Goal: Information Seeking & Learning: Find specific fact

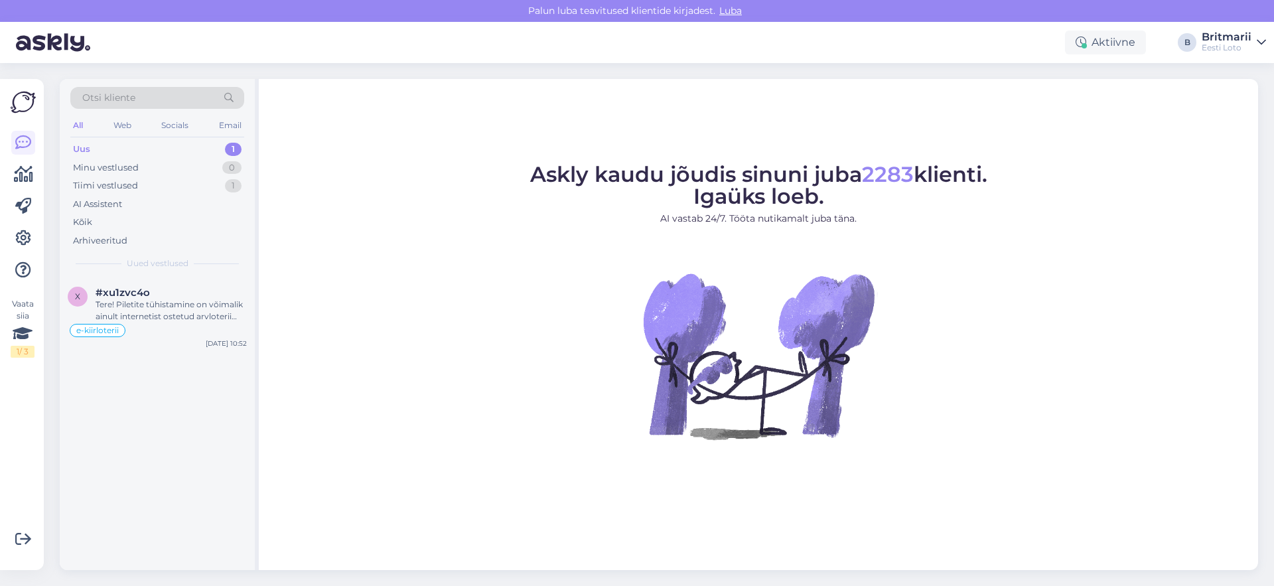
click at [23, 99] on img at bounding box center [23, 102] width 25 height 25
click at [25, 178] on icon at bounding box center [23, 174] width 19 height 16
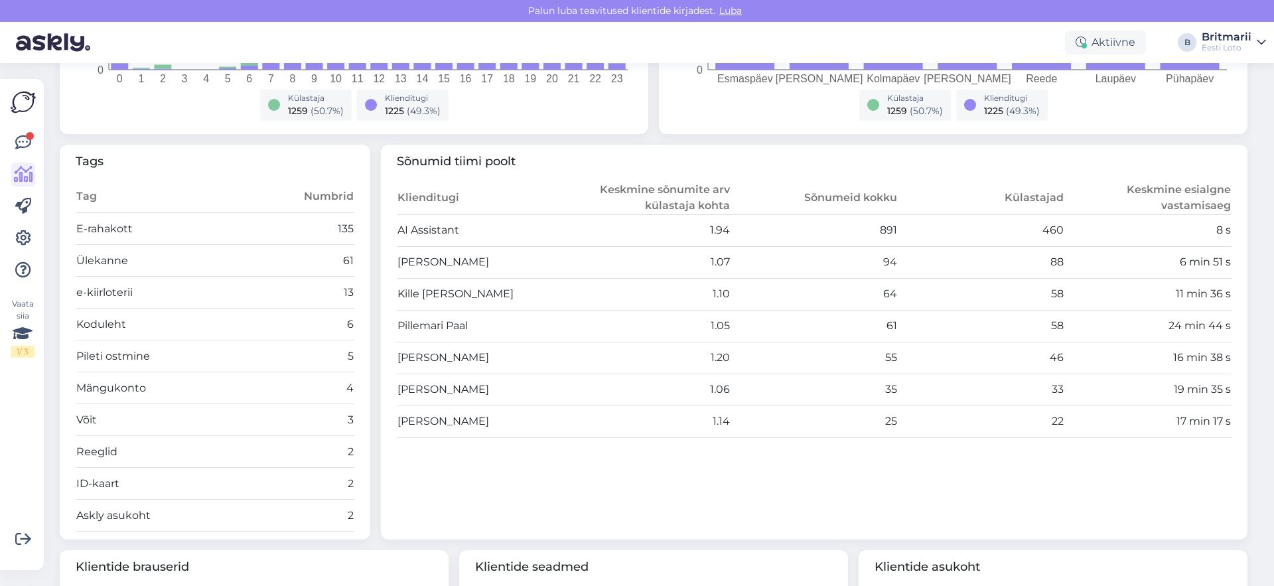
scroll to position [389, 0]
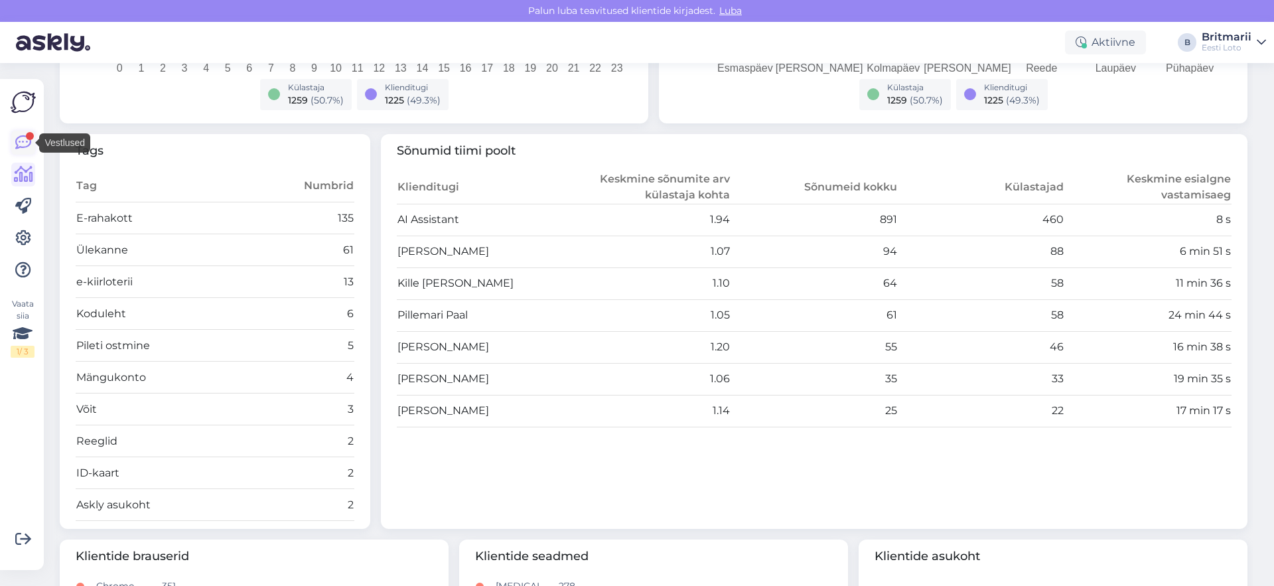
click at [24, 145] on icon at bounding box center [23, 143] width 16 height 16
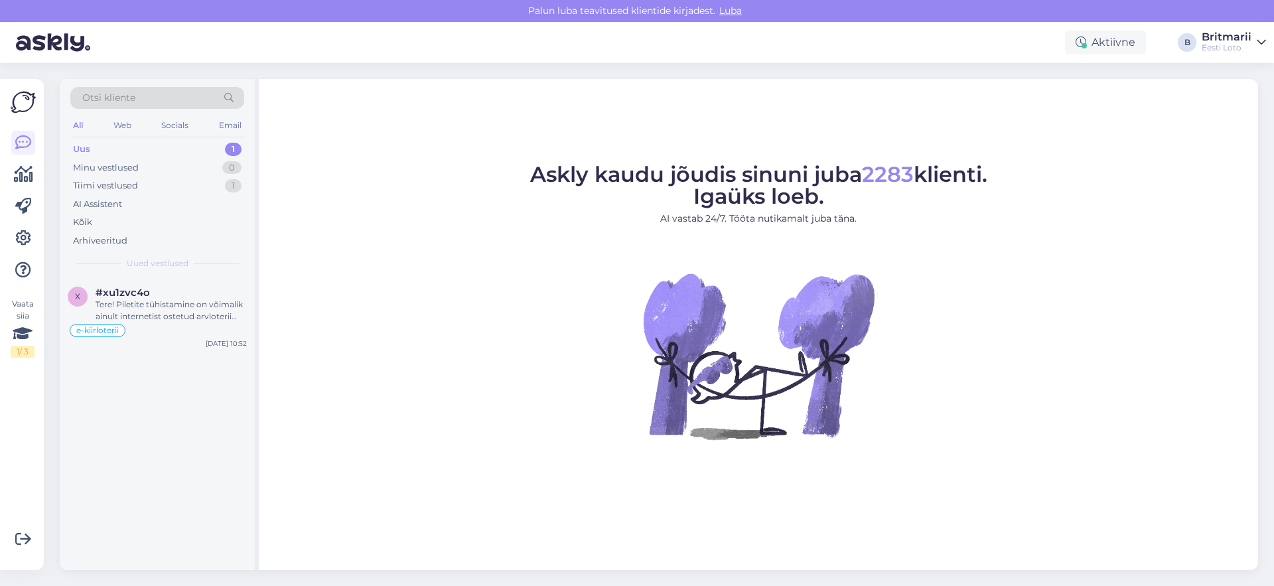
click at [101, 153] on div "Uus 1" at bounding box center [157, 149] width 174 height 19
click at [477, 354] on figure "Askly kaudu jõudis sinuni juba 2283 klienti. Igaüks loeb. AI vastab 24/7. Tööta…" at bounding box center [758, 319] width 975 height 311
click at [121, 126] on div "Web" at bounding box center [122, 125] width 23 height 17
click at [79, 127] on div "All" at bounding box center [77, 125] width 15 height 17
click at [23, 178] on icon at bounding box center [23, 174] width 19 height 16
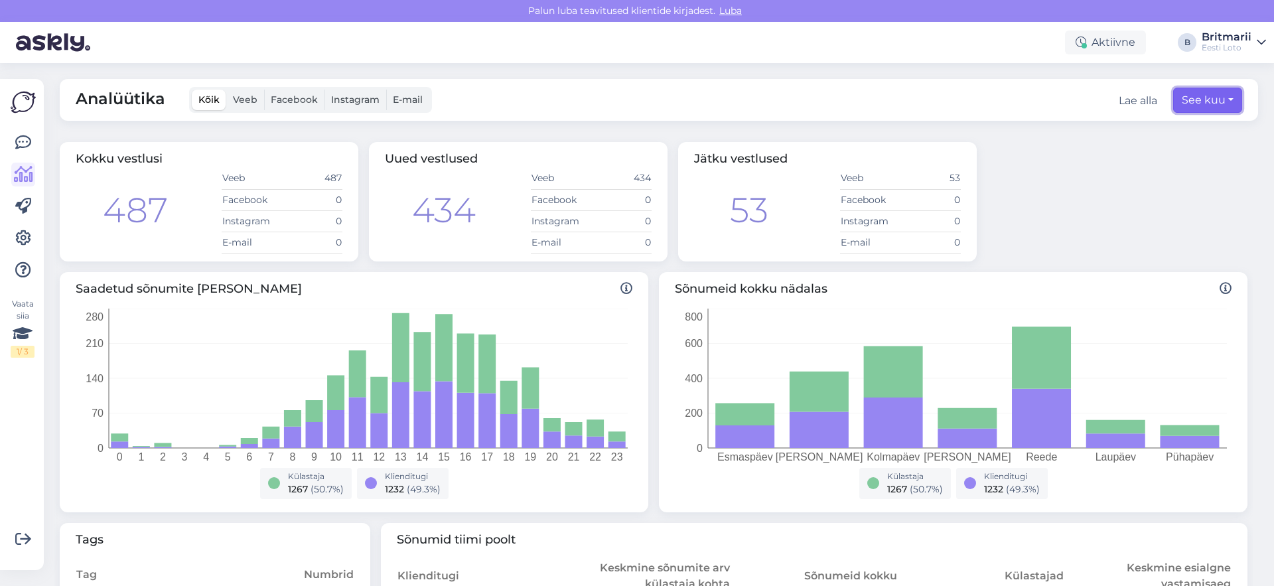
click at [1208, 106] on button "See kuu" at bounding box center [1207, 100] width 69 height 25
select select "7"
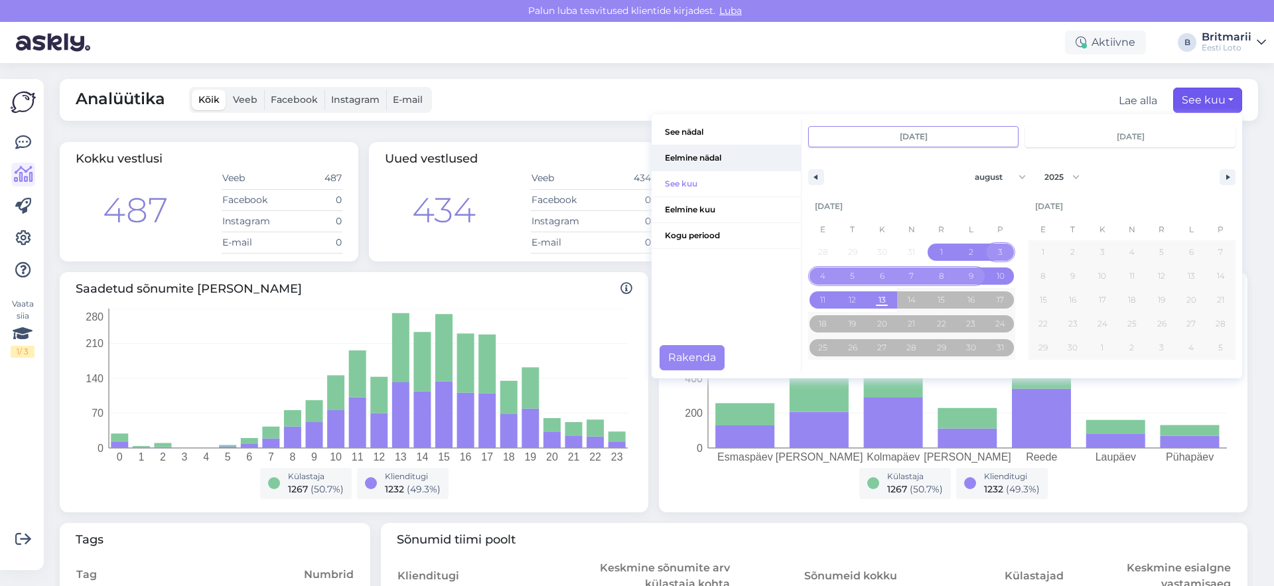
click at [693, 163] on span "Eelmine nädal" at bounding box center [725, 157] width 149 height 25
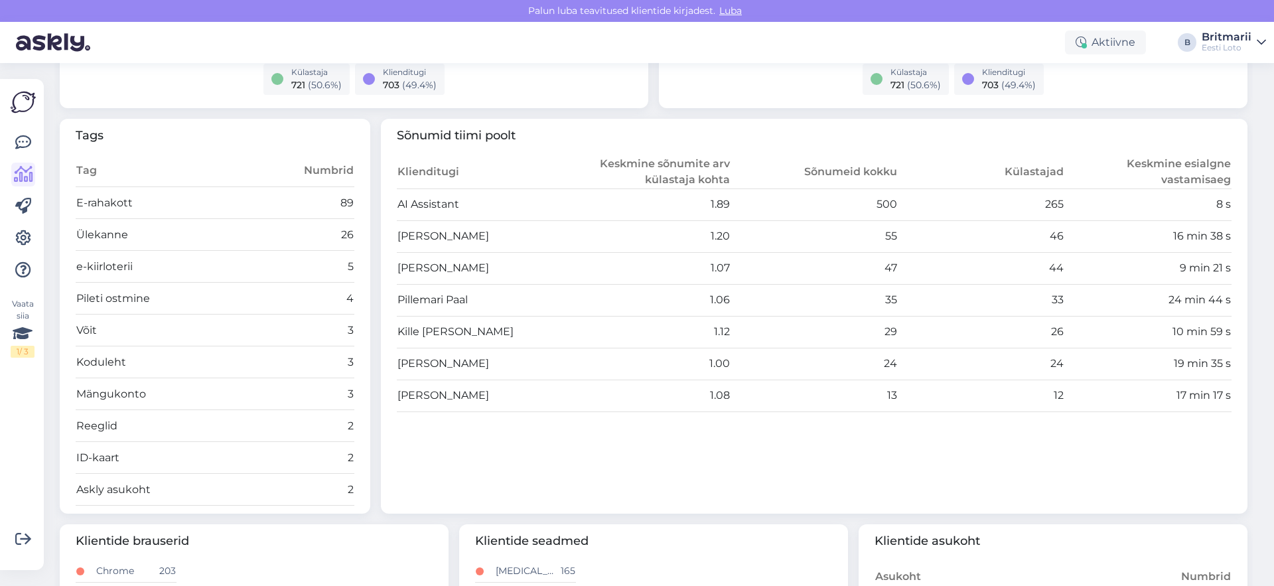
scroll to position [393, 0]
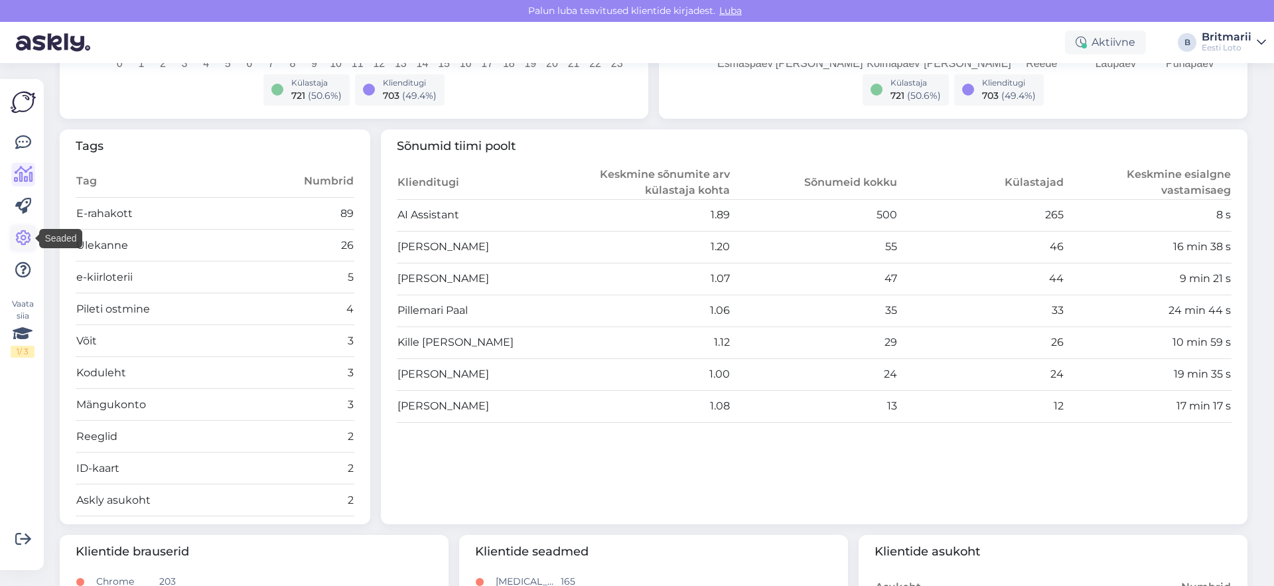
click at [28, 235] on icon at bounding box center [23, 238] width 16 height 16
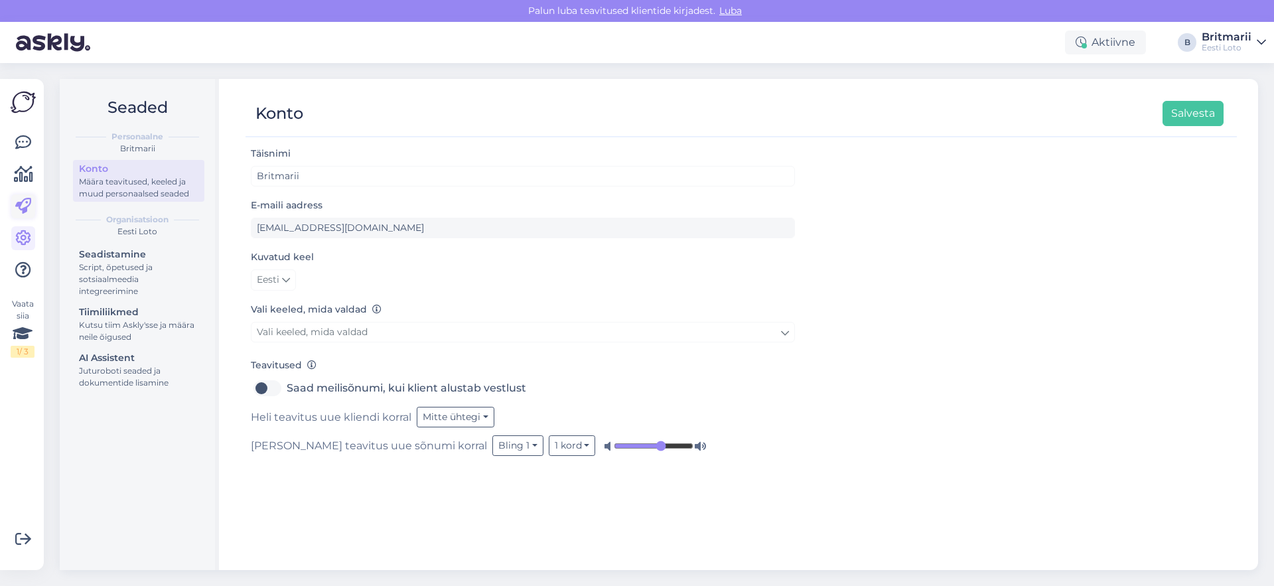
click at [18, 211] on icon at bounding box center [23, 206] width 16 height 16
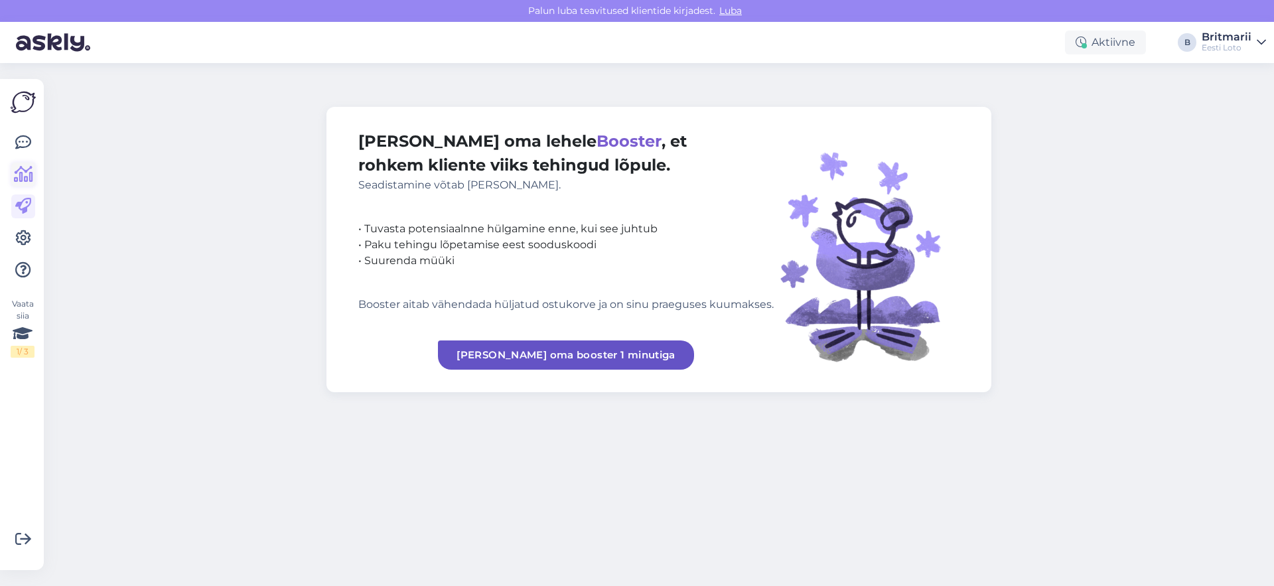
click at [18, 175] on icon at bounding box center [23, 174] width 19 height 16
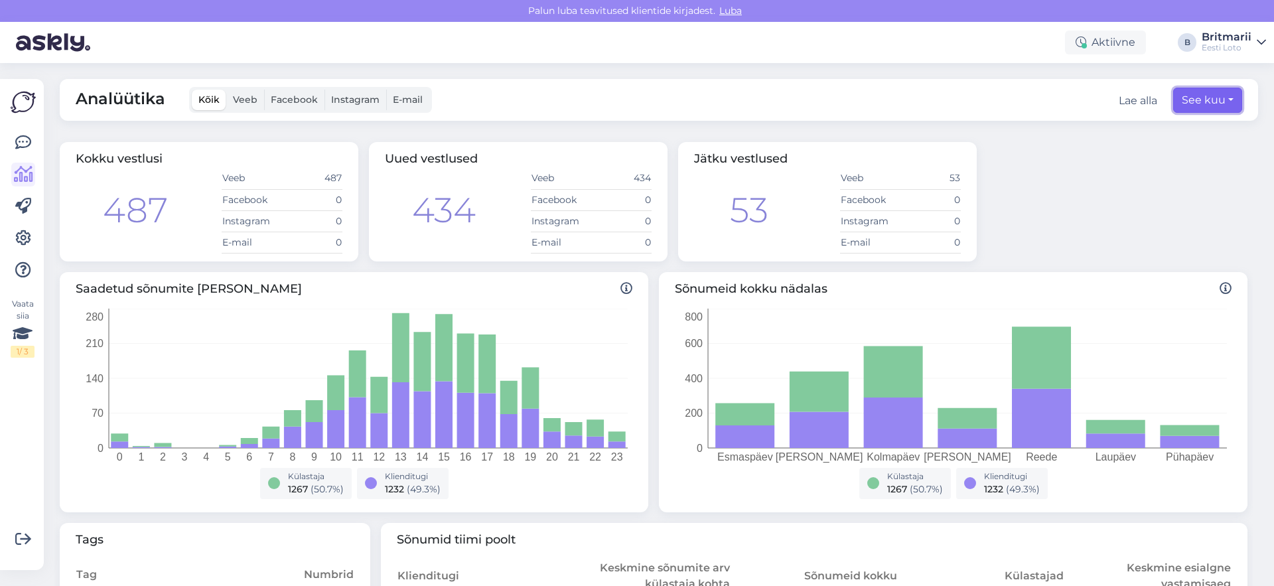
click at [1187, 108] on button "See kuu" at bounding box center [1207, 100] width 69 height 25
select select "7"
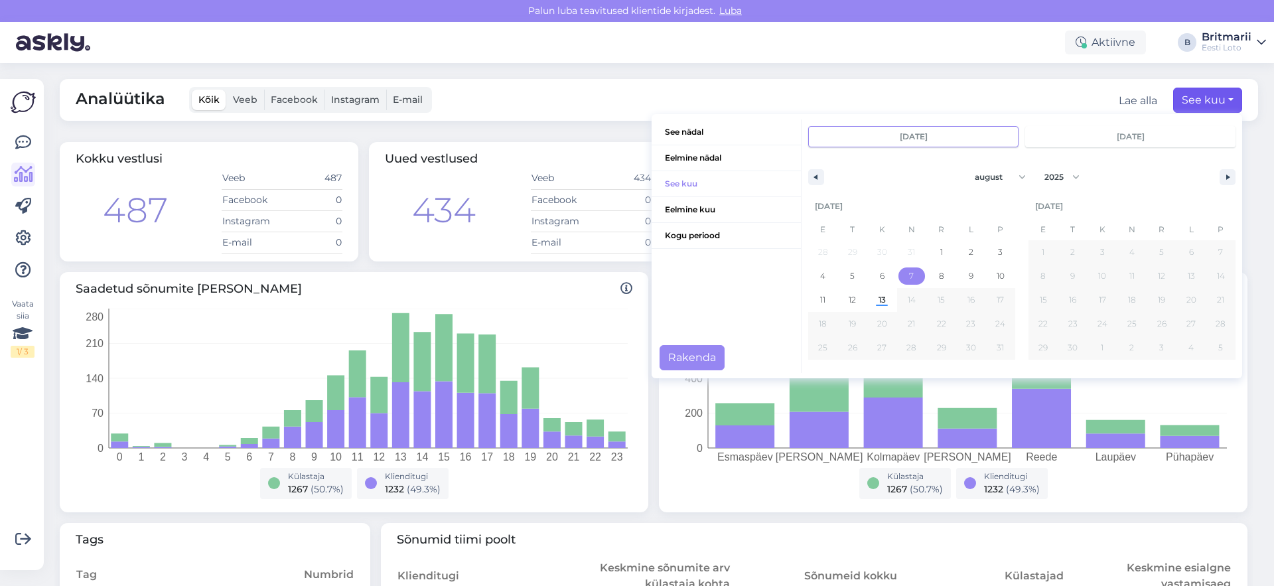
click at [909, 278] on span "7" at bounding box center [911, 276] width 5 height 24
type input "[DATE]"
click at [878, 300] on span "13" at bounding box center [881, 300] width 7 height 24
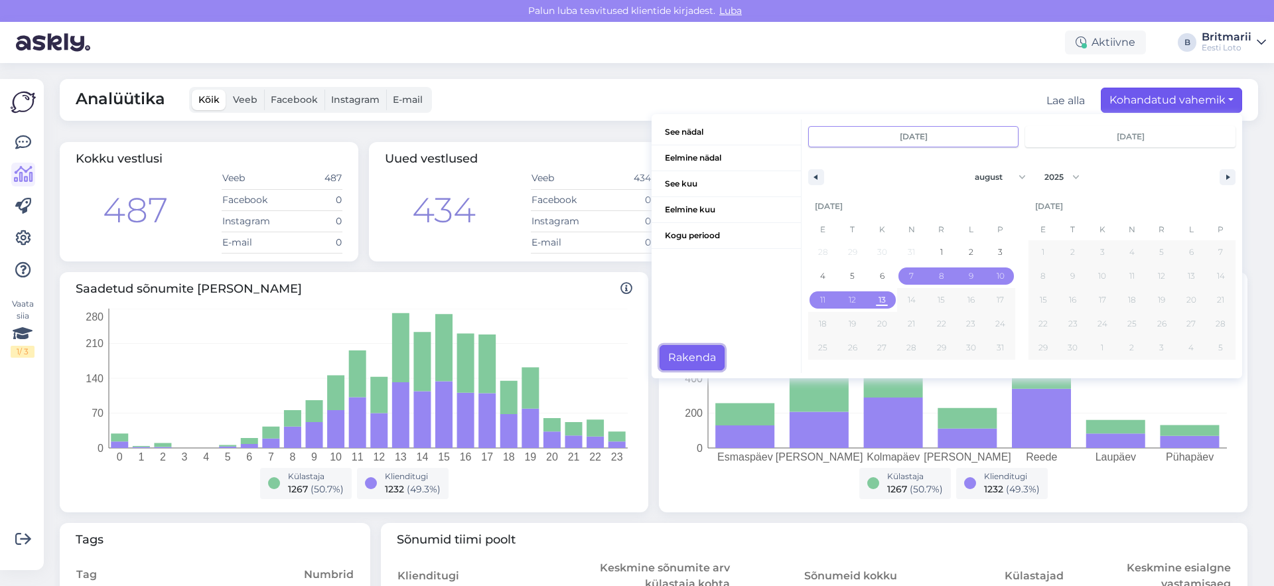
click at [689, 358] on button "Rakenda" at bounding box center [691, 357] width 65 height 25
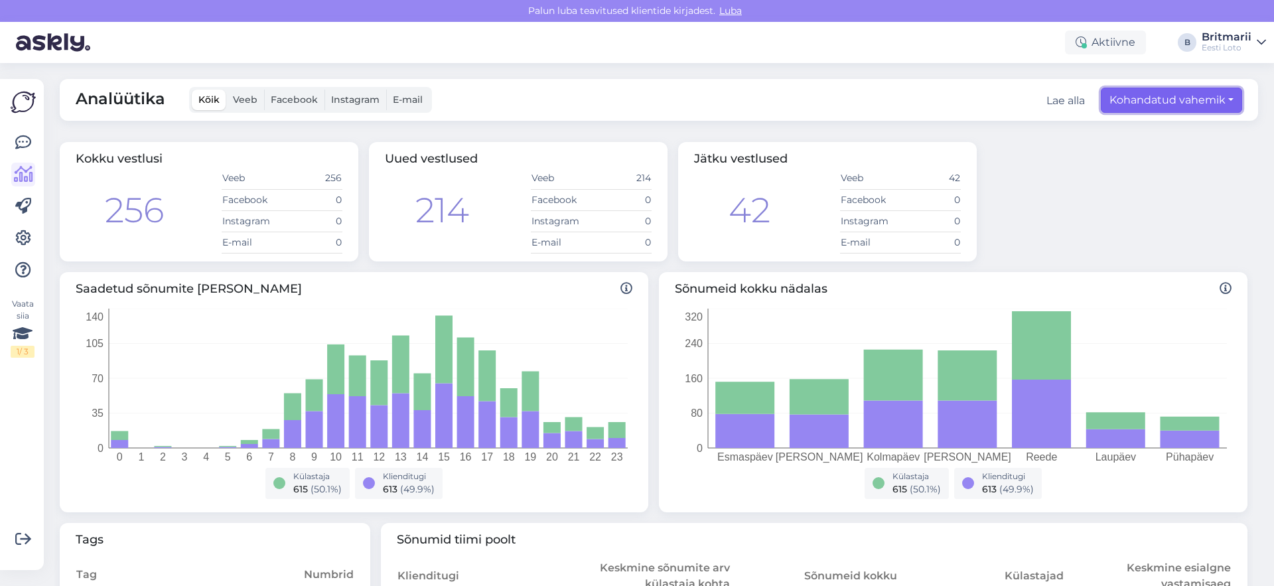
click at [1142, 101] on button "Kohandatud vahemik" at bounding box center [1170, 100] width 141 height 25
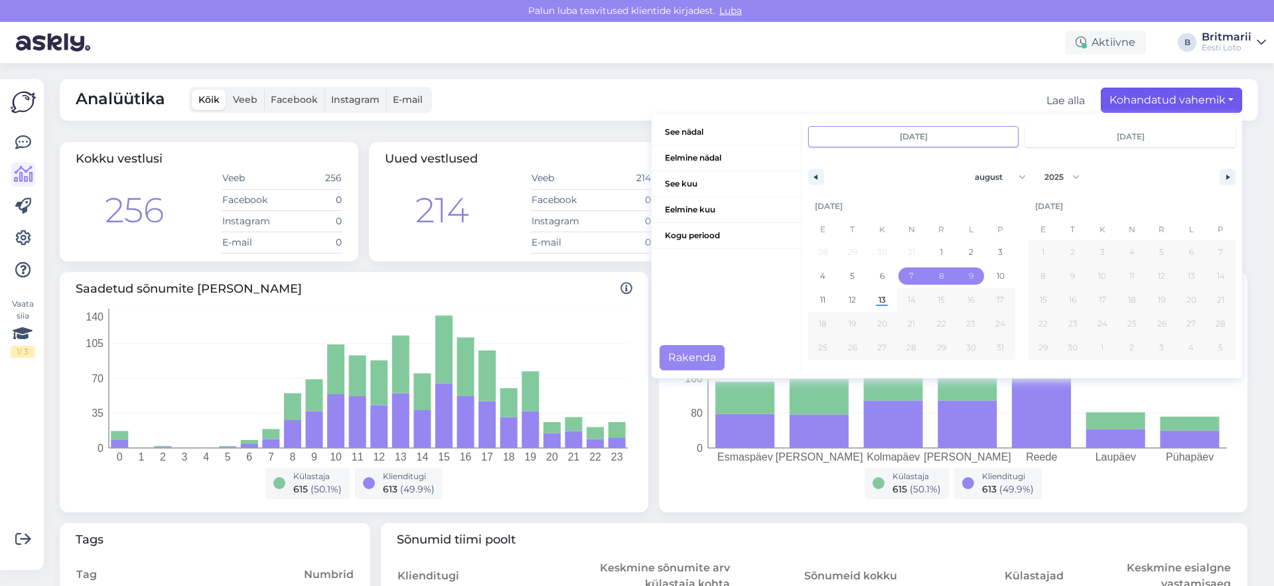
drag, startPoint x: 903, startPoint y: 279, endPoint x: 962, endPoint y: 280, distance: 58.4
click at [962, 280] on div "28 29 30 31 1 2 3 4 5 6 7 8 9 10 11 12 13 14 15 16 17 18 19 20 21 22 23 24 25 2…" at bounding box center [911, 299] width 207 height 119
type input "[DATE]"
click at [679, 359] on button "Rakenda" at bounding box center [691, 357] width 65 height 25
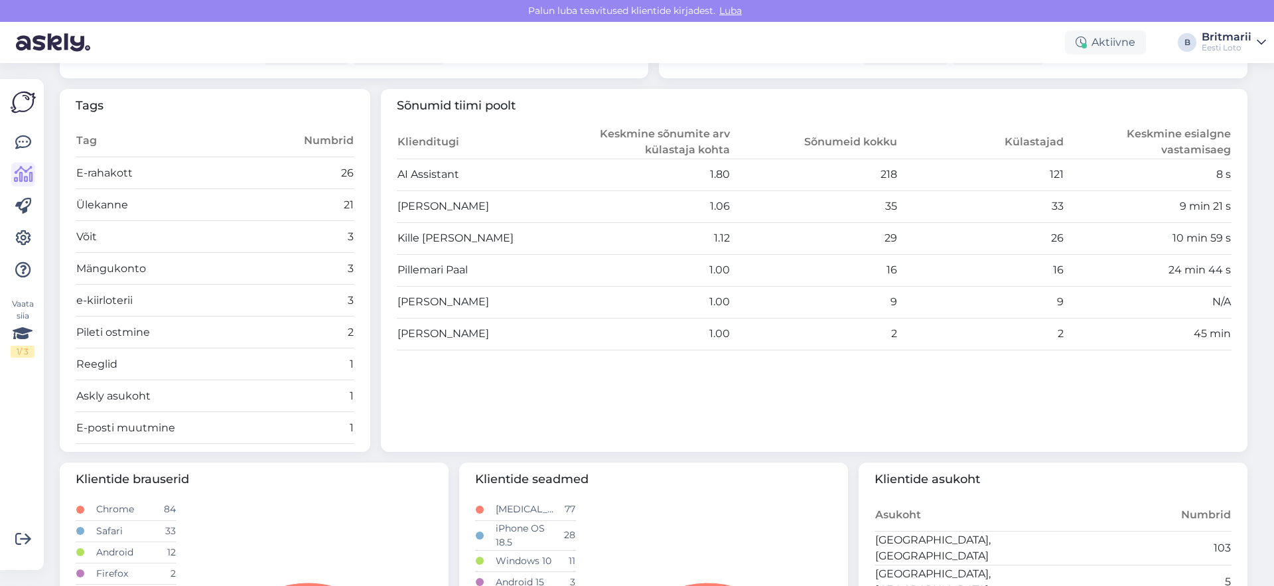
scroll to position [517, 0]
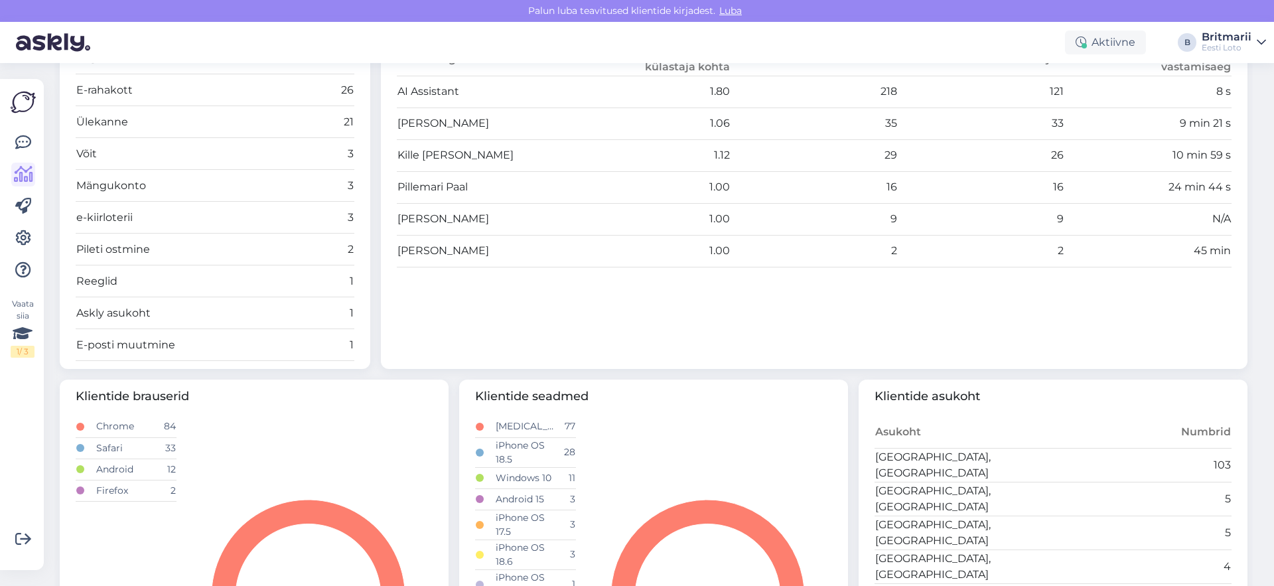
click at [94, 155] on td "Võit" at bounding box center [180, 154] width 209 height 32
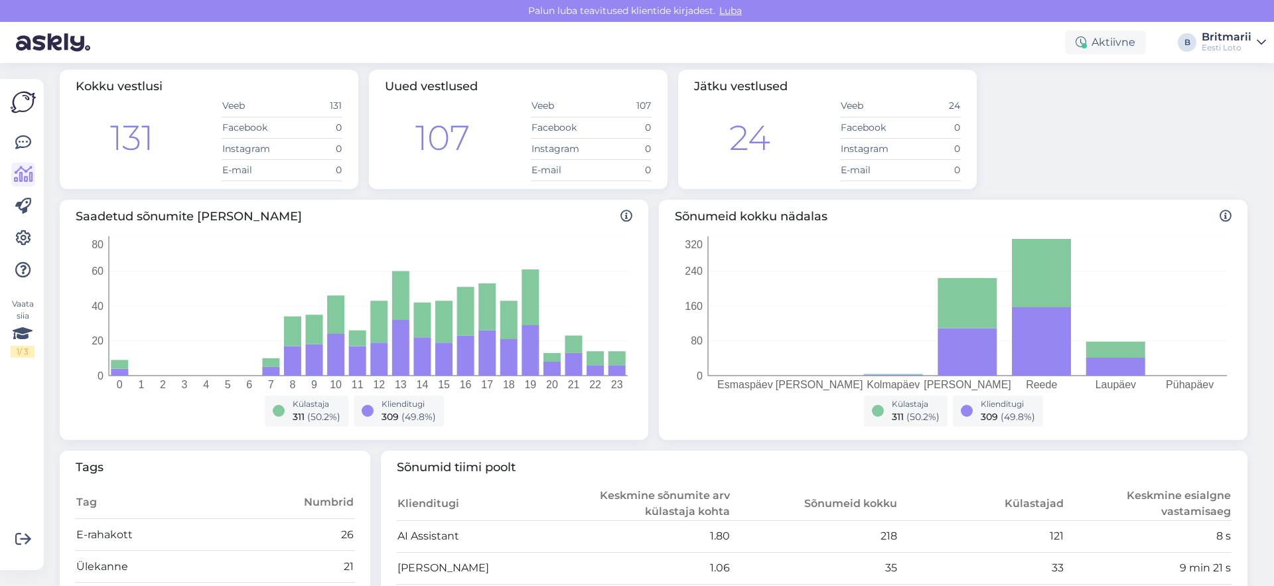
scroll to position [0, 0]
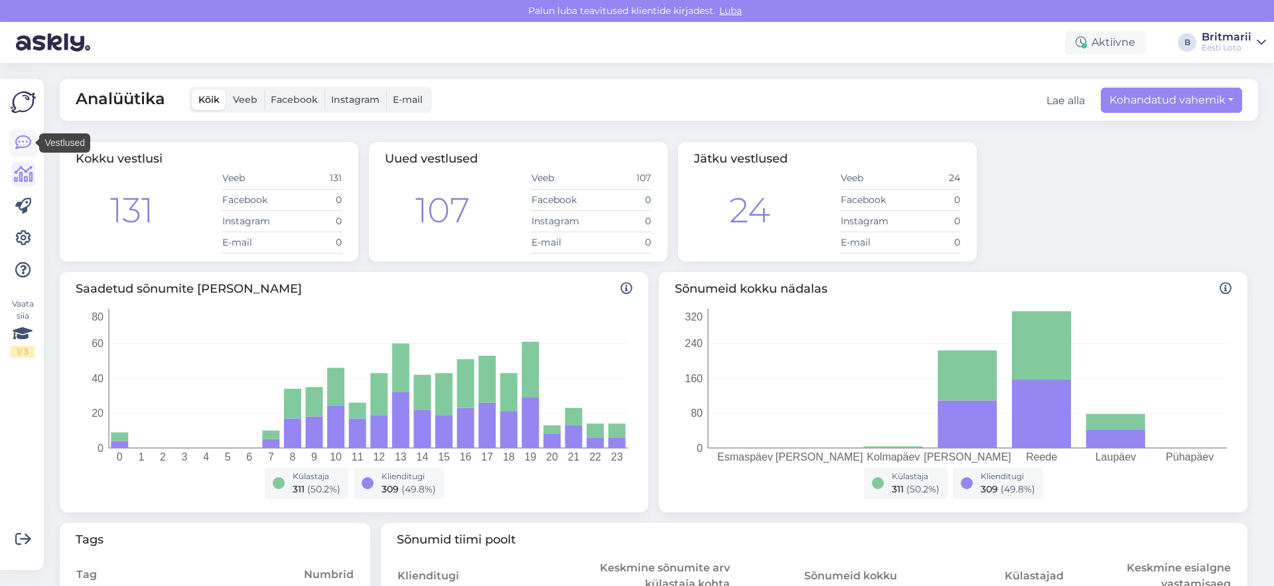
click at [31, 145] on icon at bounding box center [23, 143] width 16 height 16
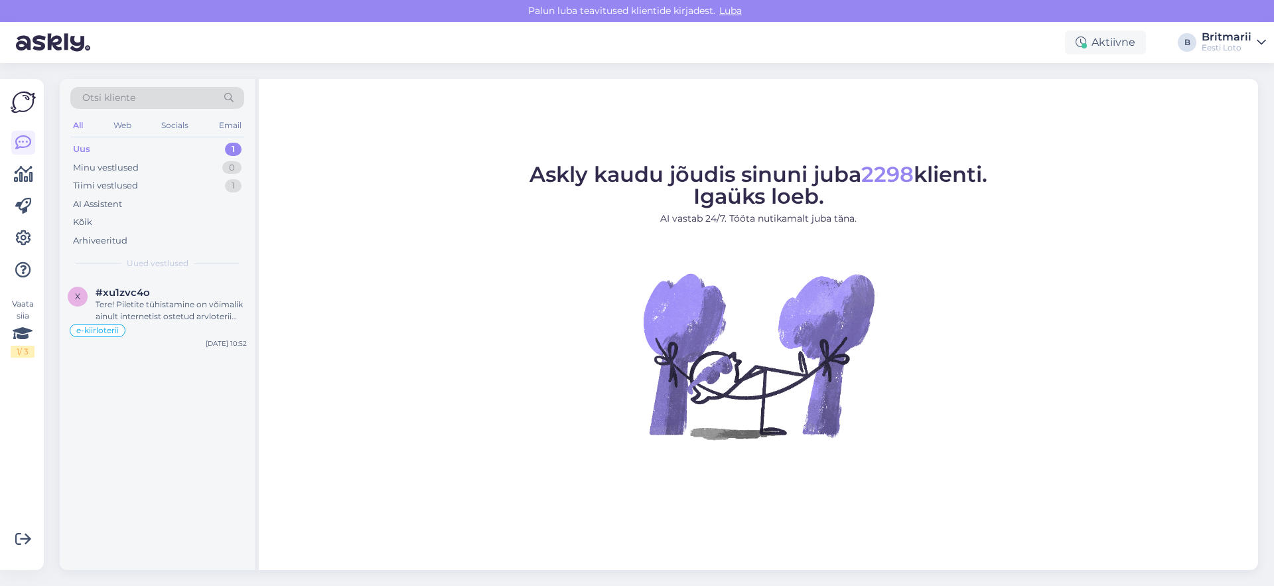
click at [134, 98] on span "Otsi kliente" at bounding box center [108, 98] width 53 height 14
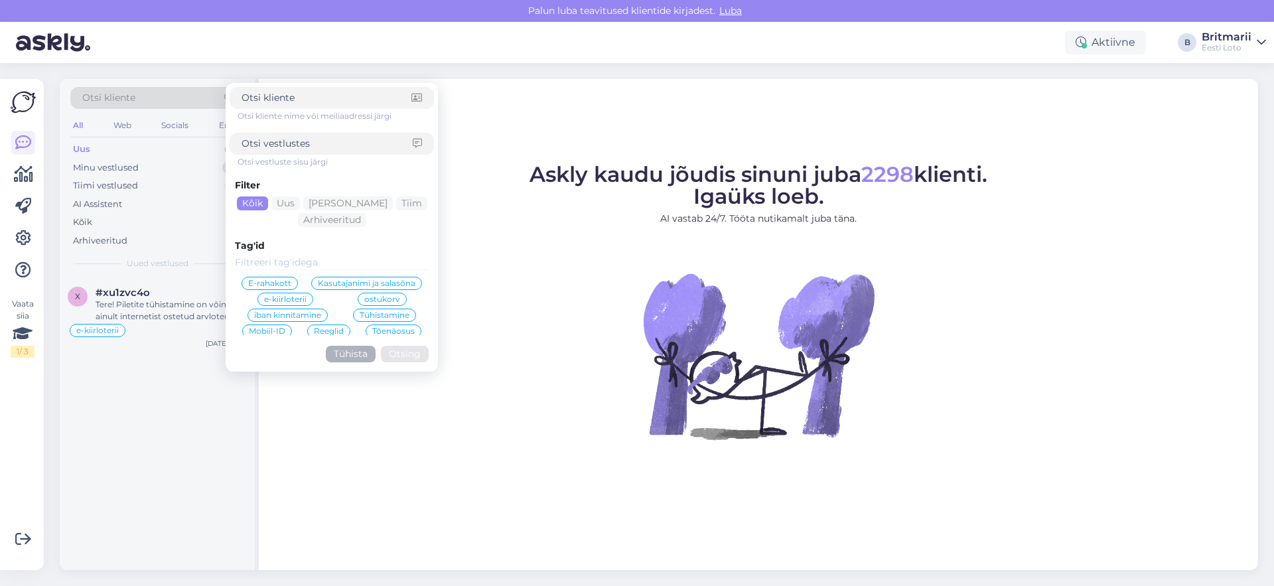
click at [337, 145] on input at bounding box center [326, 144] width 171 height 14
type input "viimsi"
click at [409, 353] on button "Otsing" at bounding box center [405, 354] width 48 height 17
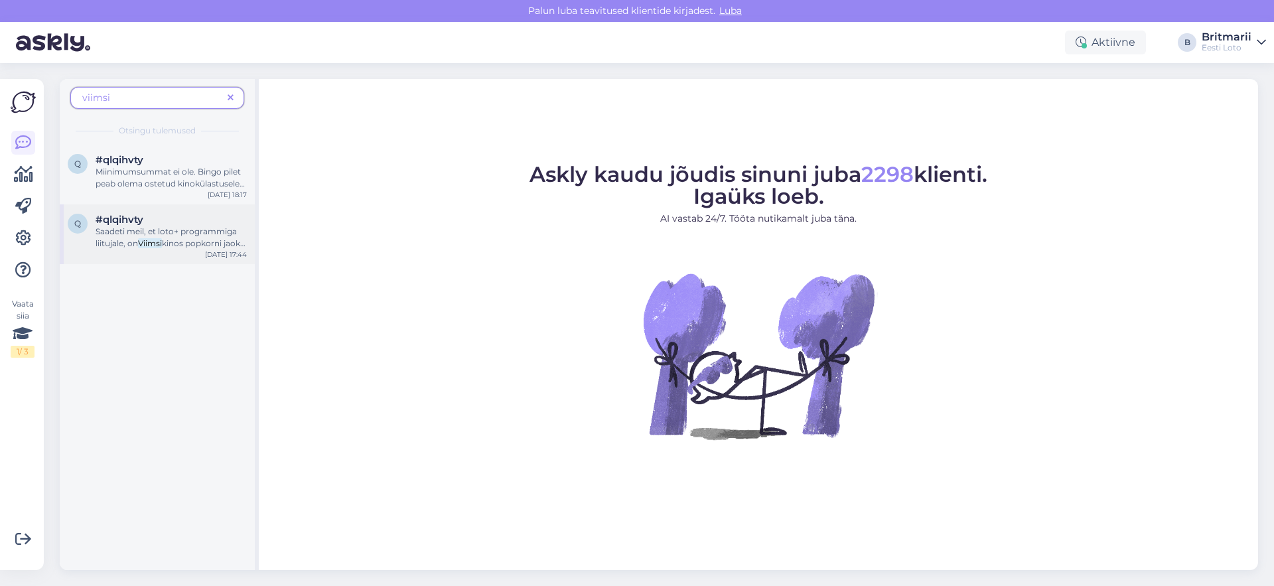
click at [160, 239] on mark "Viimsi" at bounding box center [150, 243] width 24 height 10
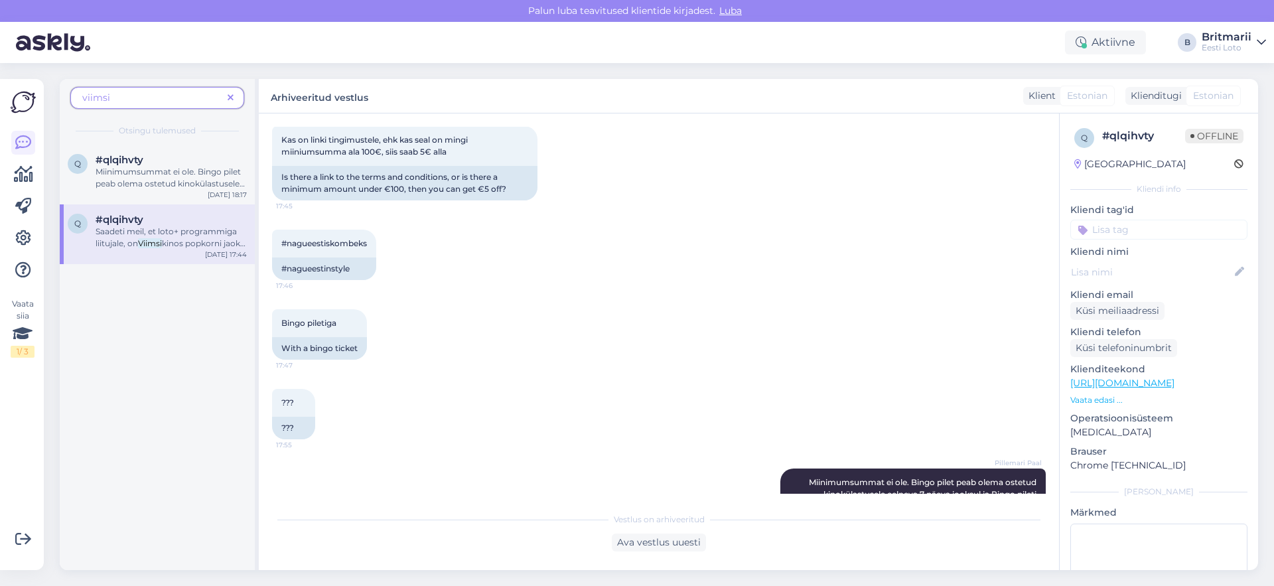
scroll to position [492, 0]
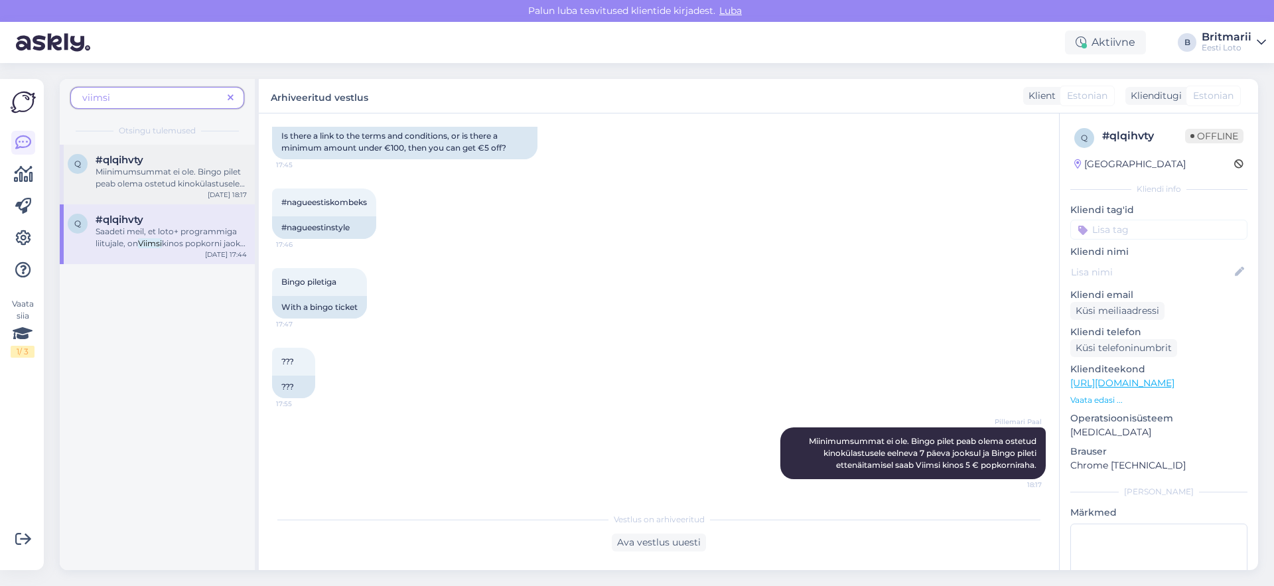
click at [131, 174] on span "Miinimumsummat ei ole. Bingo pilet peab olema ostetud kinokülastusele eelneva 7…" at bounding box center [170, 189] width 149 height 46
click at [98, 235] on span "Saadeti meil, et loto+ programmiga liitujale, on" at bounding box center [166, 237] width 141 height 22
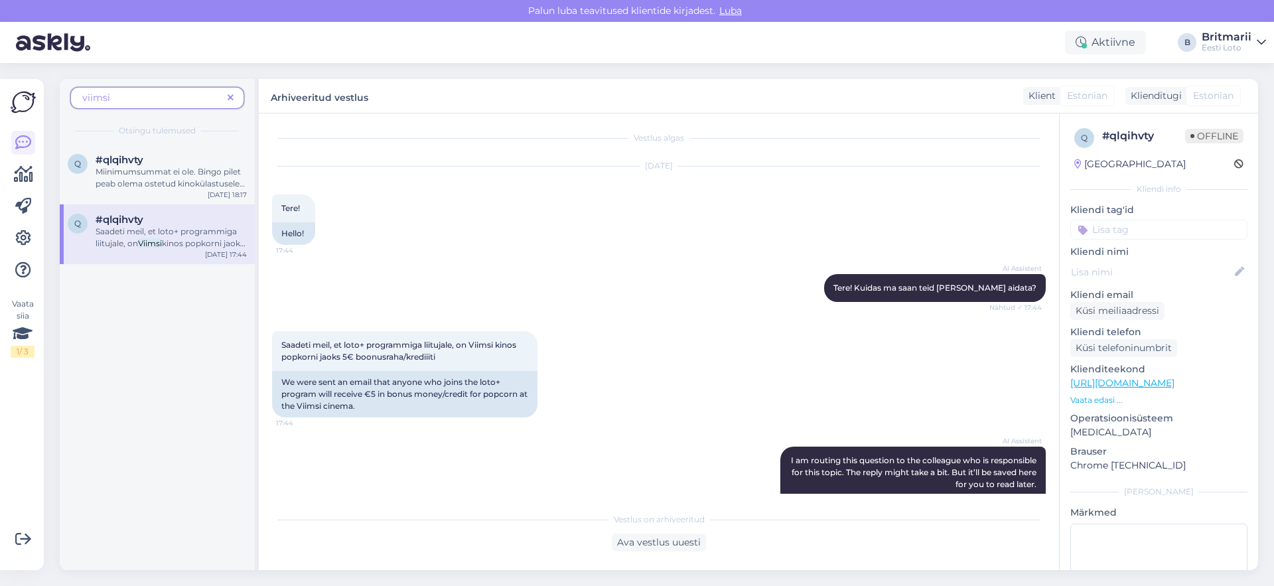
scroll to position [0, 0]
click at [130, 176] on span "Miinimumsummat ei ole. Bingo pilet peab olema ostetud kinokülastusele eelneva 7…" at bounding box center [170, 189] width 149 height 46
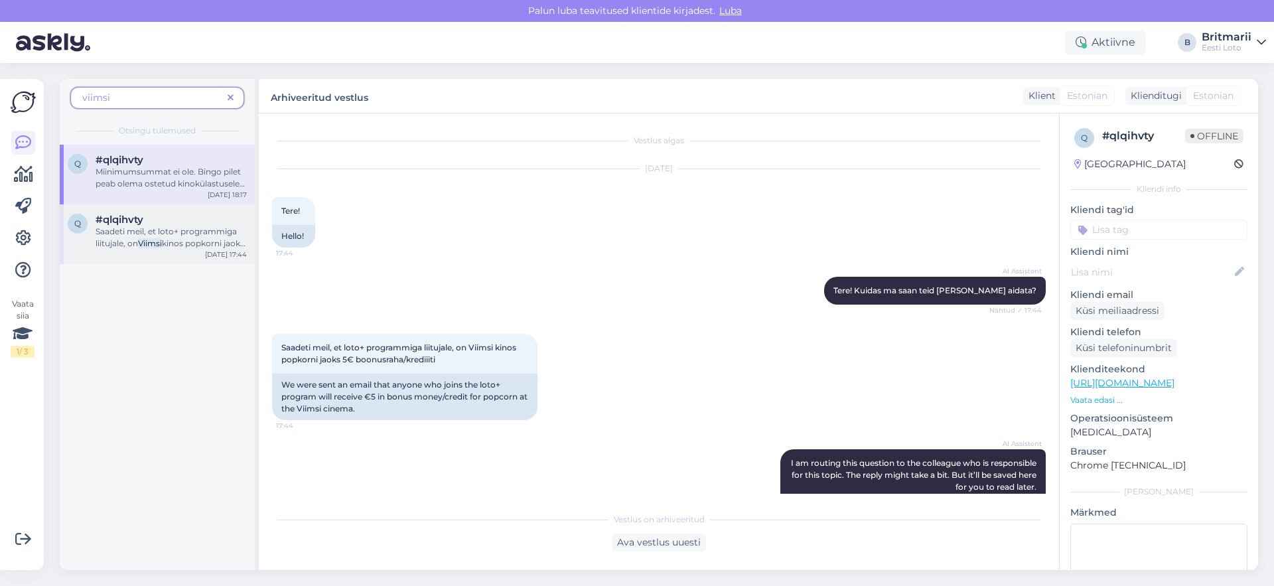
click at [99, 232] on span "Saadeti meil, et loto+ programmiga liitujale, on" at bounding box center [166, 237] width 141 height 22
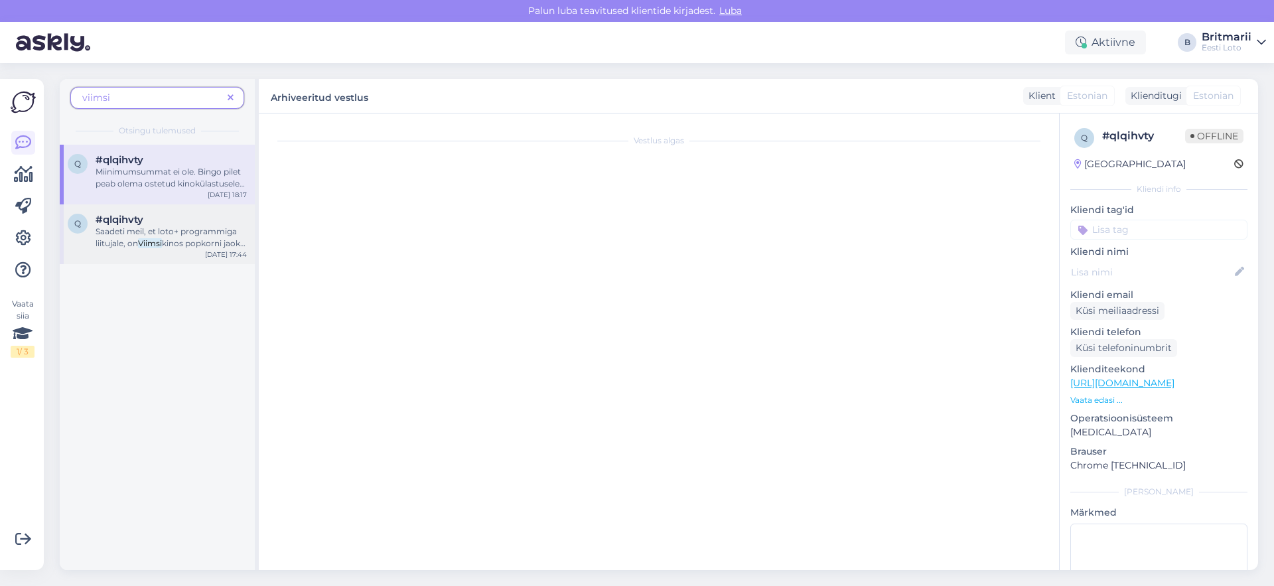
scroll to position [192, 0]
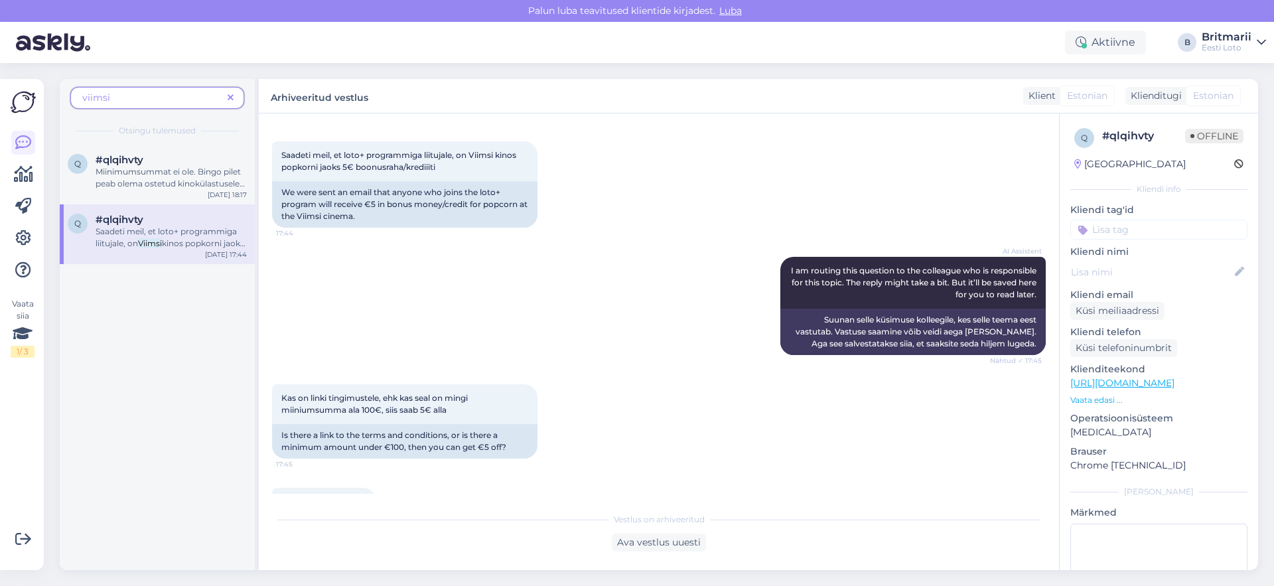
click at [120, 105] on div "viimsi" at bounding box center [157, 98] width 174 height 22
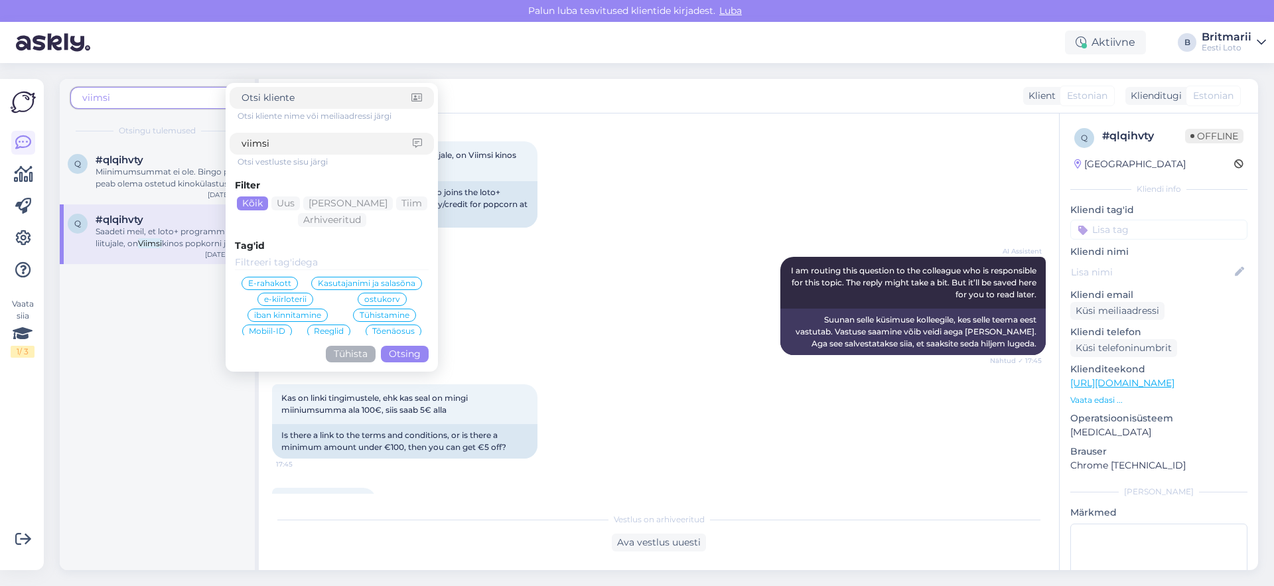
click at [309, 143] on input "viimsi" at bounding box center [326, 144] width 171 height 14
type input "v"
type input "popkorn"
click button "Otsing" at bounding box center [405, 354] width 48 height 17
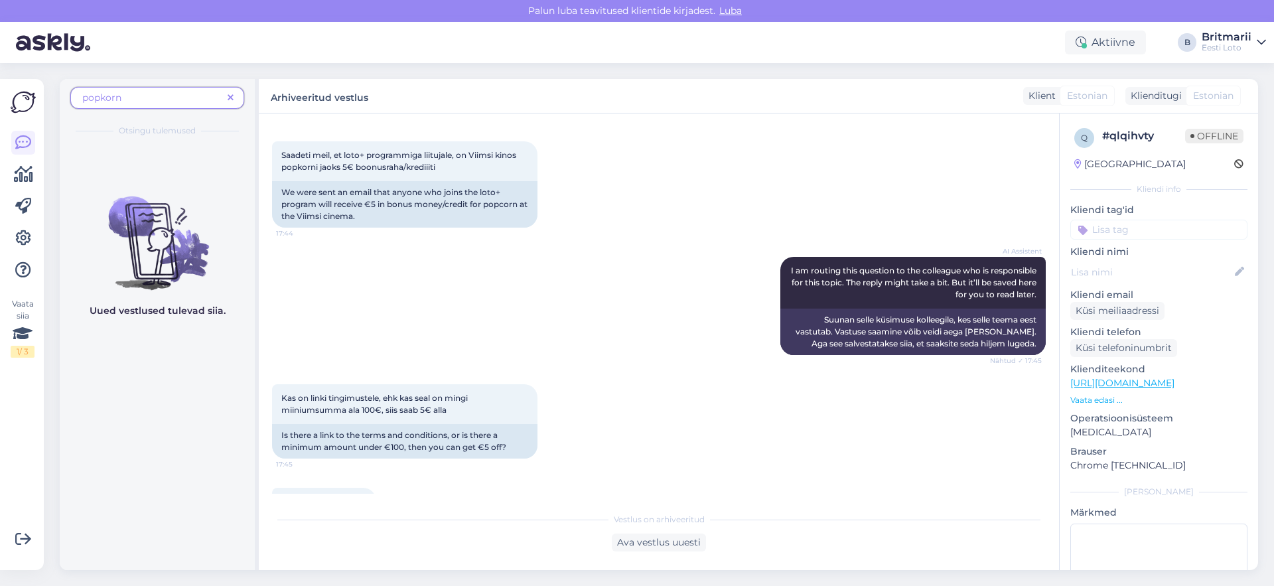
click at [135, 97] on span "popkorn" at bounding box center [152, 98] width 140 height 14
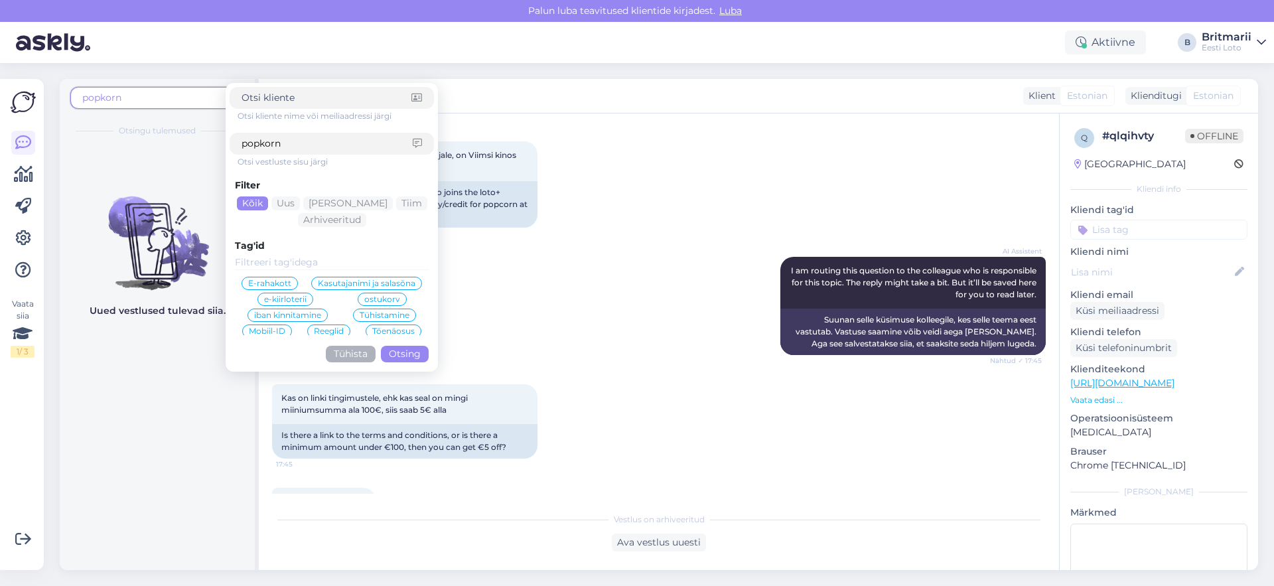
drag, startPoint x: 296, startPoint y: 148, endPoint x: 164, endPoint y: 147, distance: 132.7
click at [164, 147] on div "popkorn Otsi kliente nime või meiliaadressi järgi popkorn Otsi vestluste sisu j…" at bounding box center [159, 324] width 199 height 491
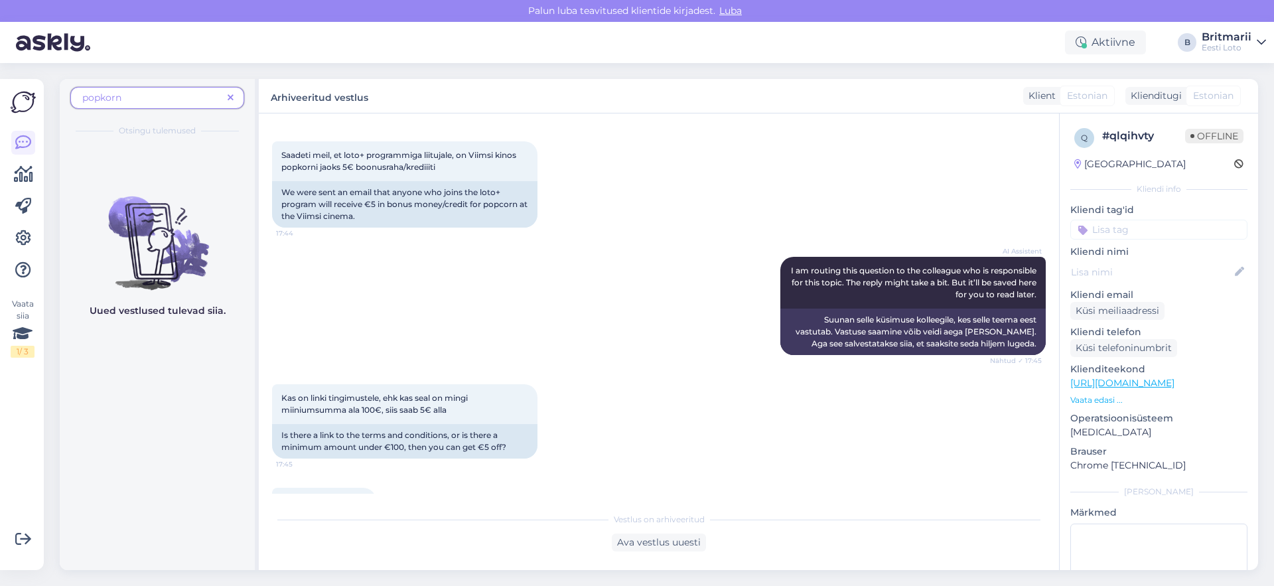
click at [235, 99] on span at bounding box center [230, 98] width 17 height 14
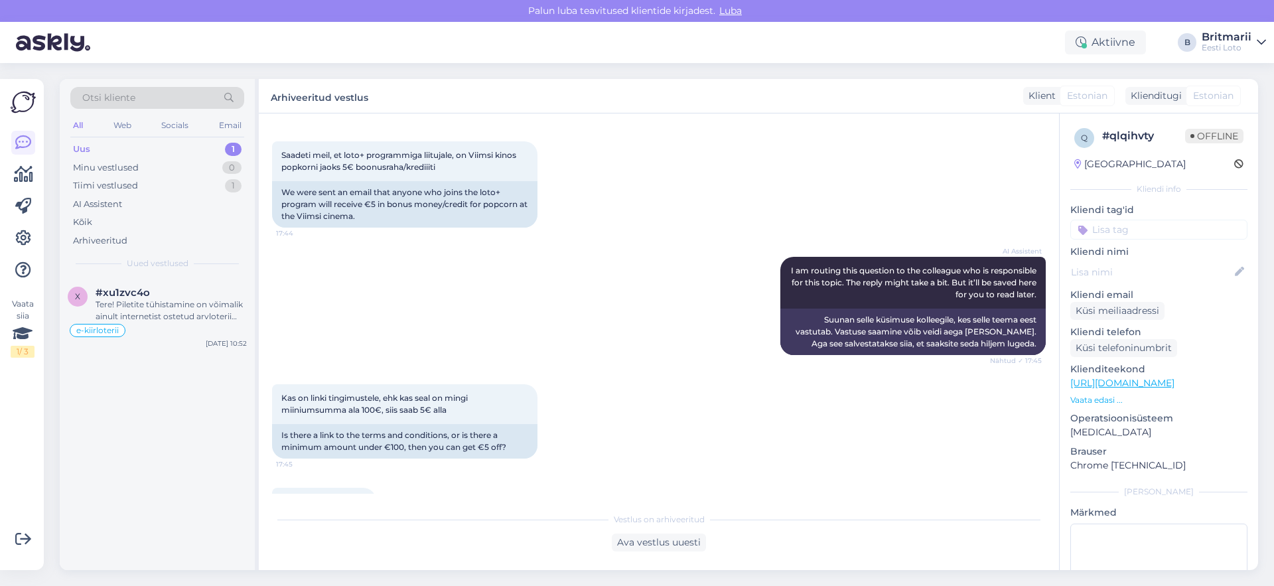
click at [136, 98] on div "Otsi kliente" at bounding box center [157, 98] width 174 height 22
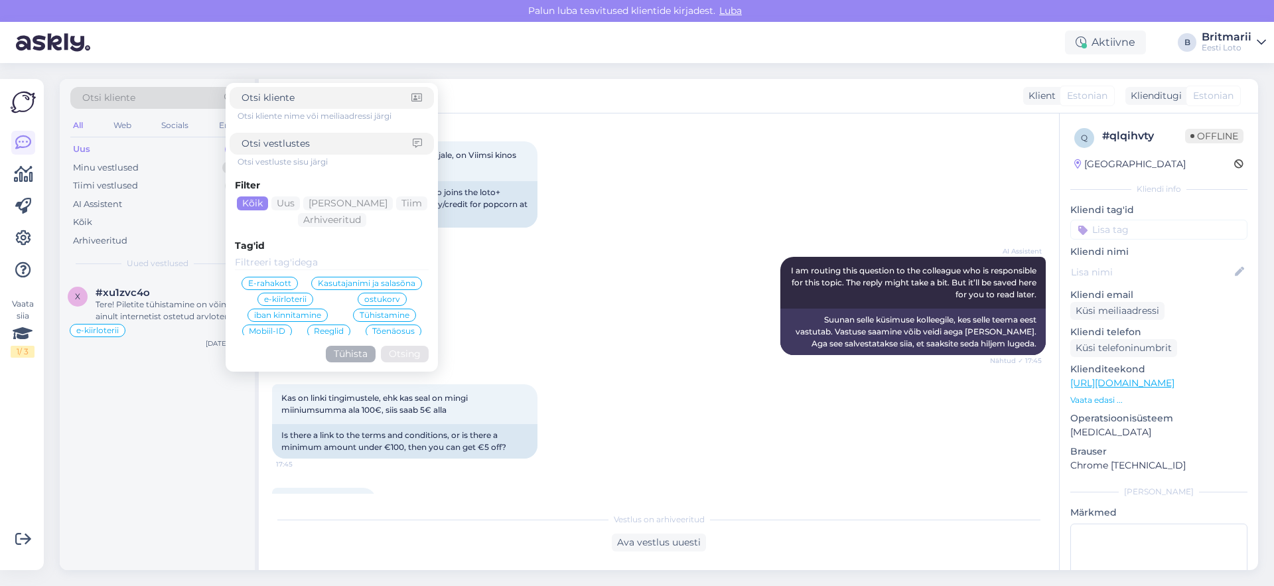
click at [273, 149] on input at bounding box center [326, 144] width 171 height 14
type input "viimsi"
click button "Otsing" at bounding box center [405, 354] width 48 height 17
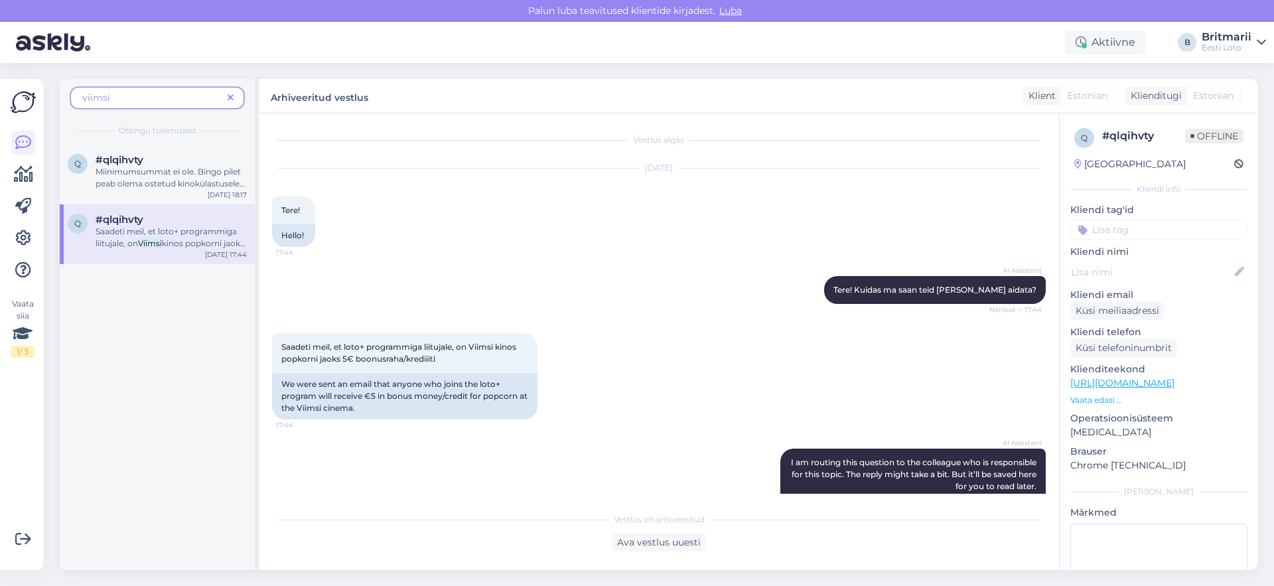
scroll to position [0, 0]
click at [30, 40] on img at bounding box center [53, 42] width 74 height 41
click at [28, 51] on img at bounding box center [53, 42] width 74 height 41
drag, startPoint x: 16, startPoint y: 111, endPoint x: 17, endPoint y: 119, distance: 7.4
click at [16, 112] on img at bounding box center [23, 102] width 25 height 25
